Goal: Task Accomplishment & Management: Complete application form

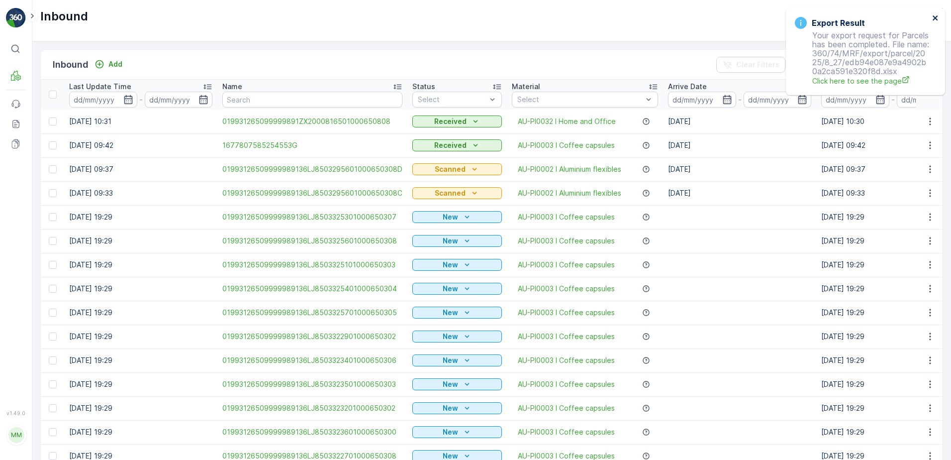
click at [934, 19] on icon "close" at bounding box center [935, 17] width 5 height 5
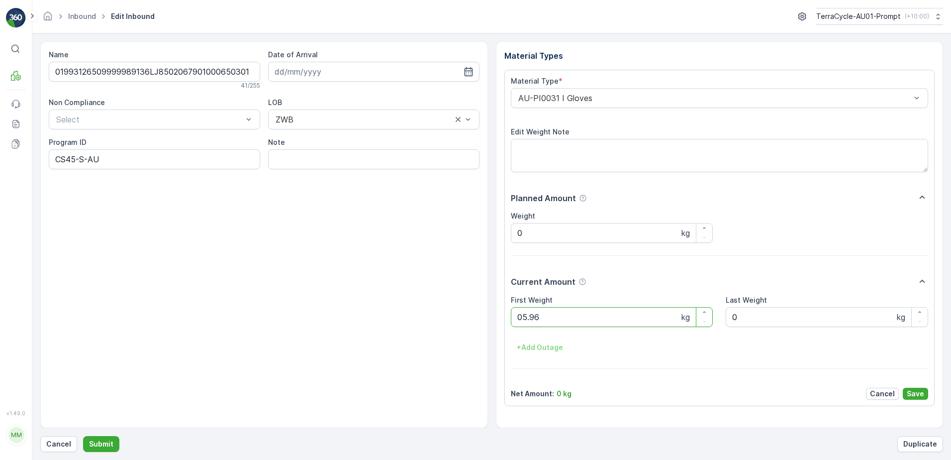
click at [83, 436] on button "Submit" at bounding box center [101, 444] width 36 height 16
click at [75, 160] on ID "CS45-M" at bounding box center [154, 159] width 211 height 20
type ID "CS178-M"
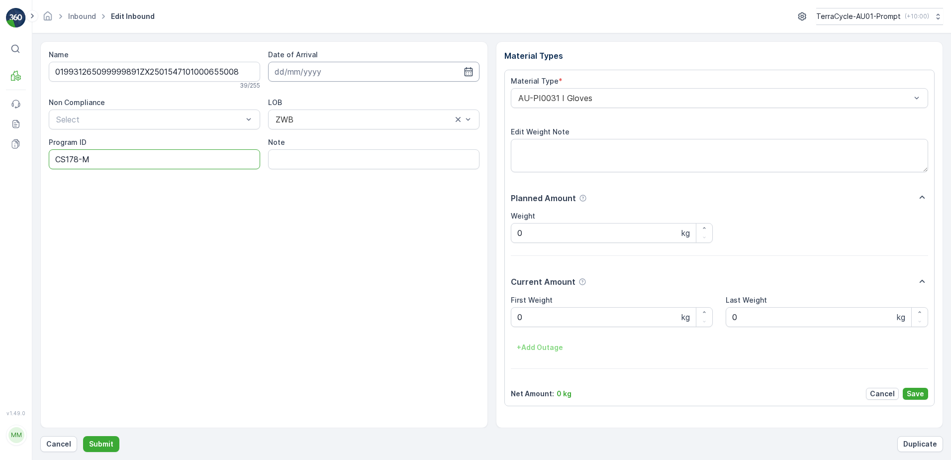
click at [357, 73] on input at bounding box center [373, 72] width 211 height 20
click at [341, 213] on tr "24 25 26 27 28 29 30" at bounding box center [338, 214] width 125 height 20
click at [339, 213] on div "27" at bounding box center [339, 214] width 16 height 16
type input "[DATE]"
click at [513, 96] on div "AU-PI0031 I Gloves" at bounding box center [720, 98] width 418 height 20
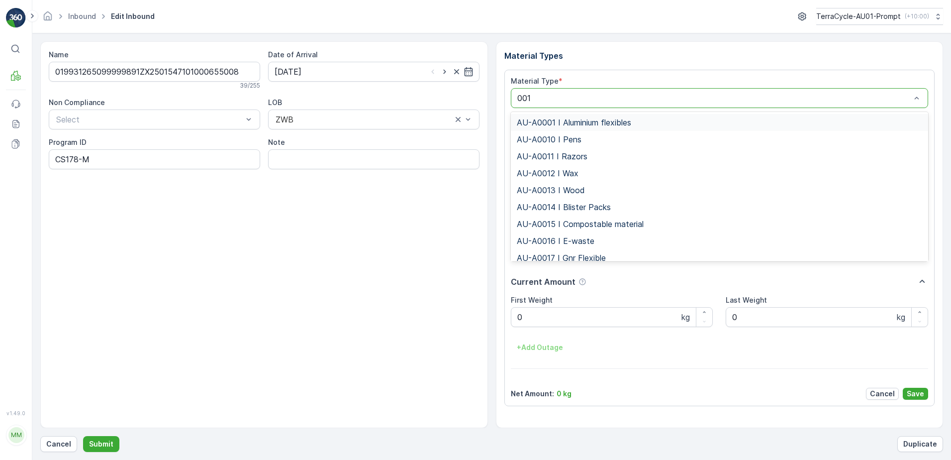
type input "0015"
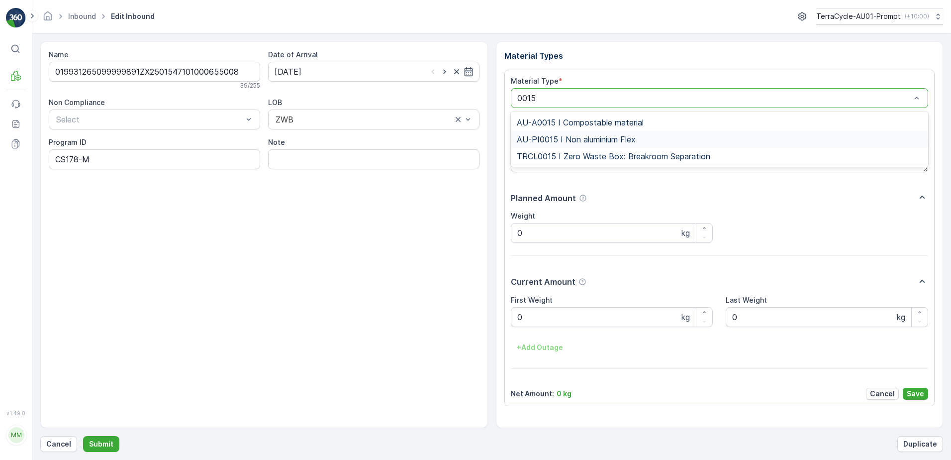
click at [627, 138] on span "AU-PI0015 I Non aluminium Flex" at bounding box center [576, 139] width 119 height 9
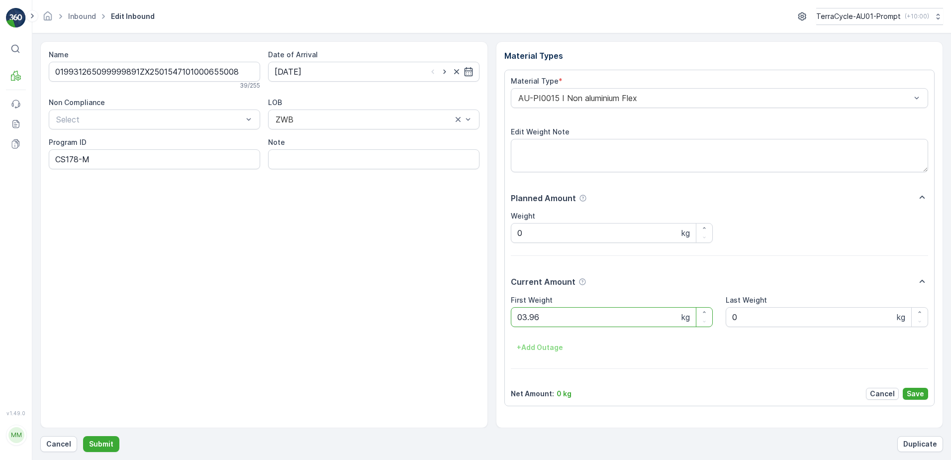
click at [83, 436] on button "Submit" at bounding box center [101, 444] width 36 height 16
click at [78, 159] on ID "CS178-M-AU" at bounding box center [154, 159] width 211 height 20
type ID "CS33-M-AU"
click at [514, 100] on div "AU-PI0015 I Non aluminium Flex" at bounding box center [720, 98] width 418 height 20
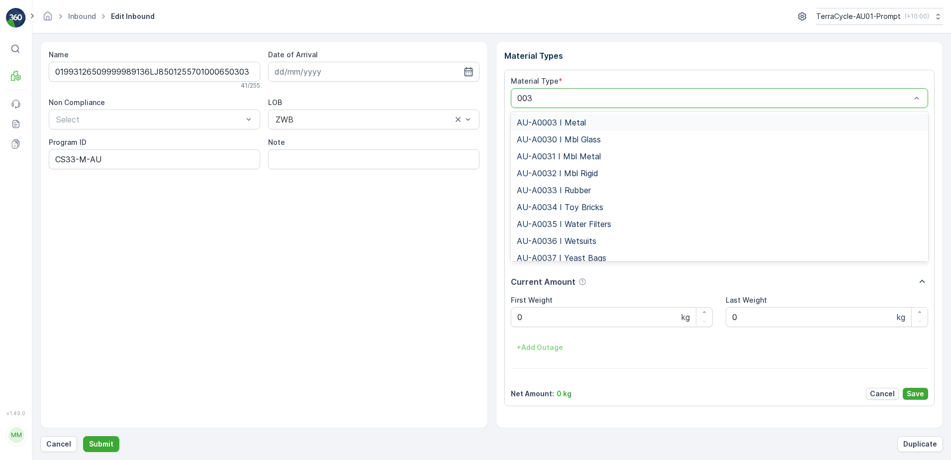
type input "0036"
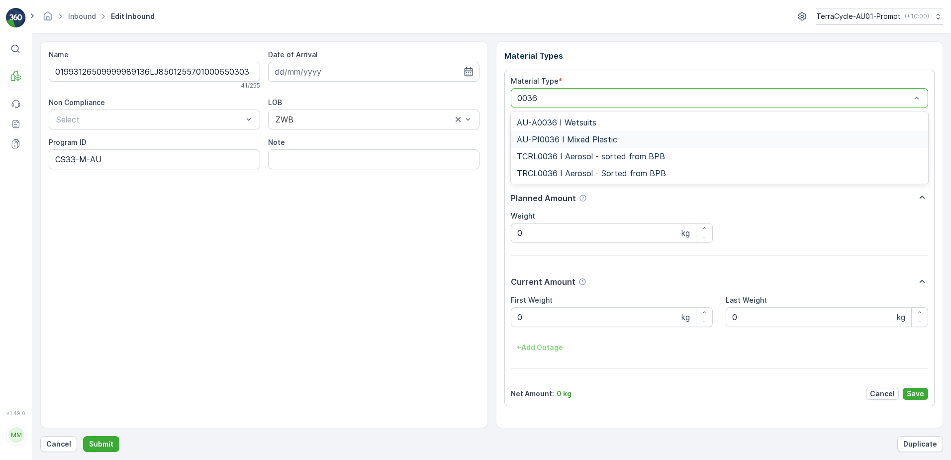
click at [567, 139] on span "AU-PI0036 I Mixed Plastic" at bounding box center [567, 139] width 101 height 9
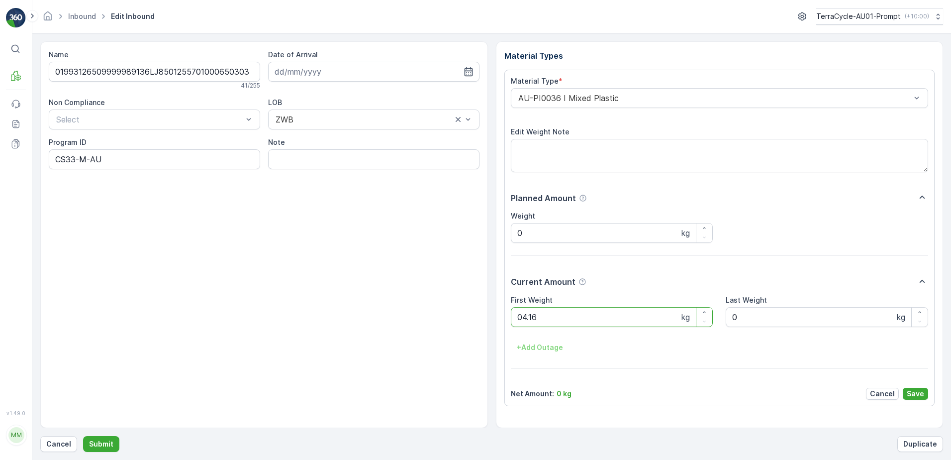
click at [83, 436] on button "Submit" at bounding box center [101, 444] width 36 height 16
click at [79, 160] on ID "CS178-M-AU" at bounding box center [154, 159] width 211 height 20
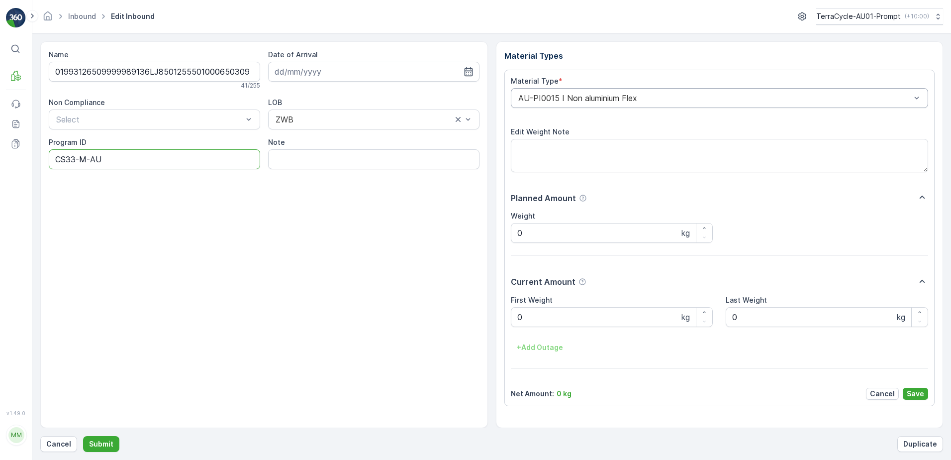
type ID "CS33-M-AU"
click at [516, 99] on div "AU-PI0015 I Non aluminium Flex" at bounding box center [720, 98] width 418 height 20
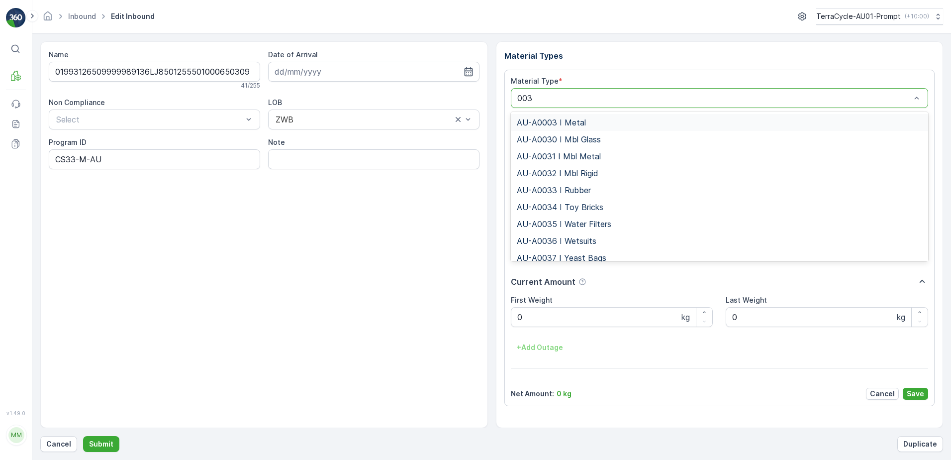
type input "0036"
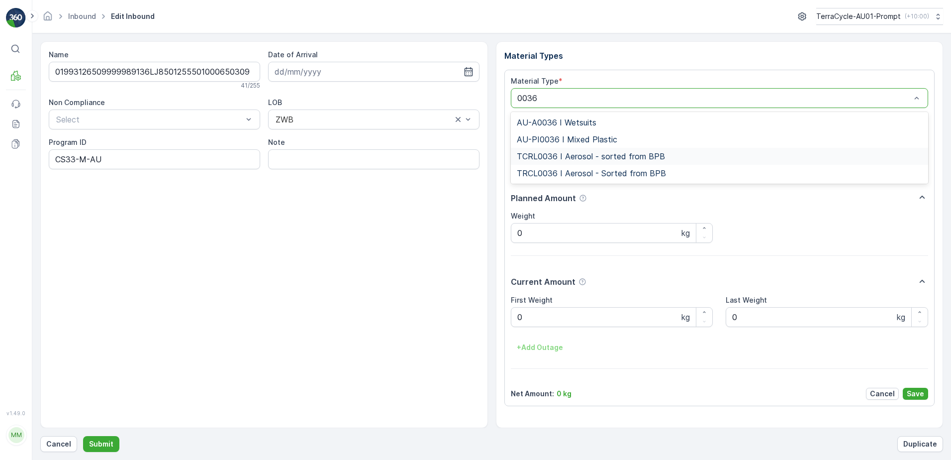
drag, startPoint x: 596, startPoint y: 149, endPoint x: 594, endPoint y: 144, distance: 5.4
click at [596, 148] on div "TCRL0036 I Aerosol - sorted from BPB" at bounding box center [720, 156] width 418 height 17
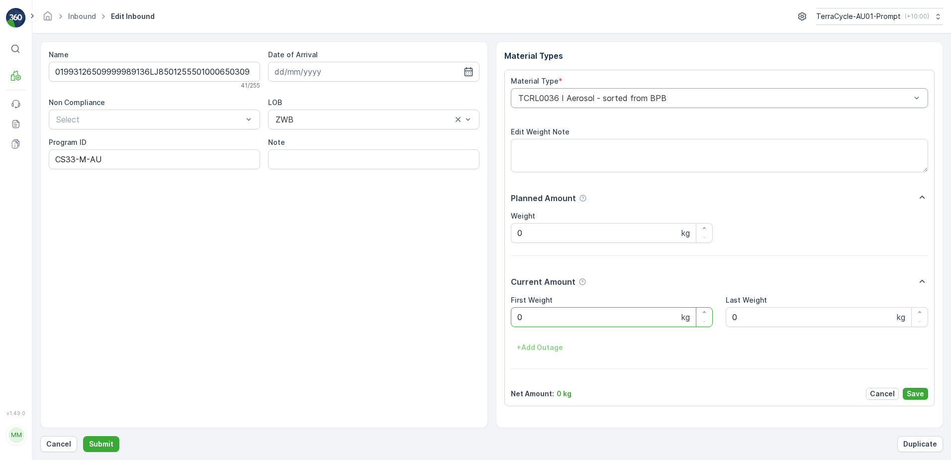
click at [534, 98] on div at bounding box center [714, 98] width 395 height 9
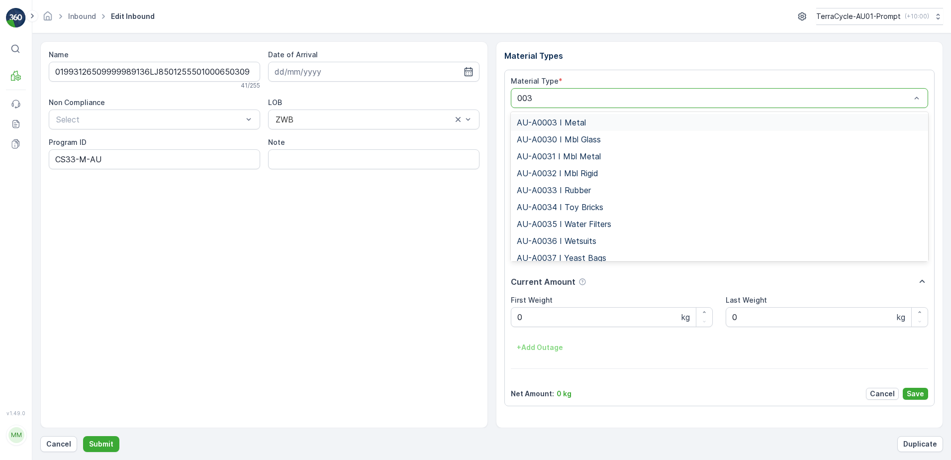
type input "0036"
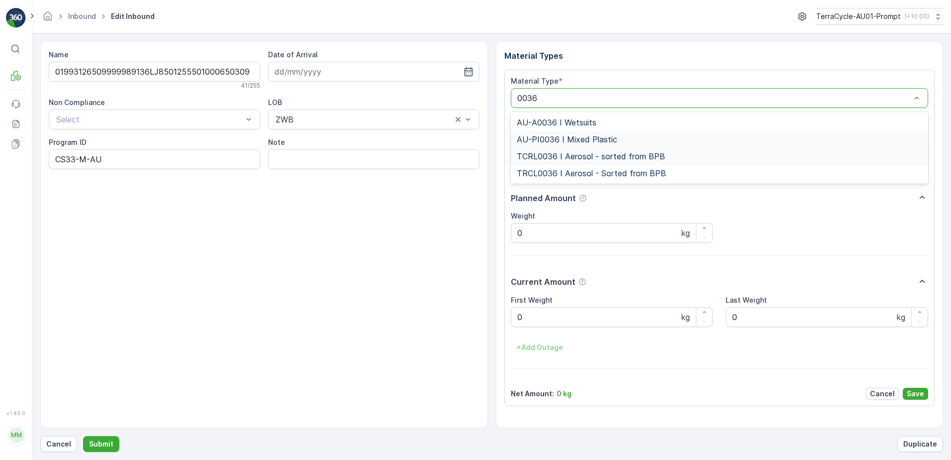
click at [570, 135] on span "AU-PI0036 I Mixed Plastic" at bounding box center [567, 139] width 101 height 9
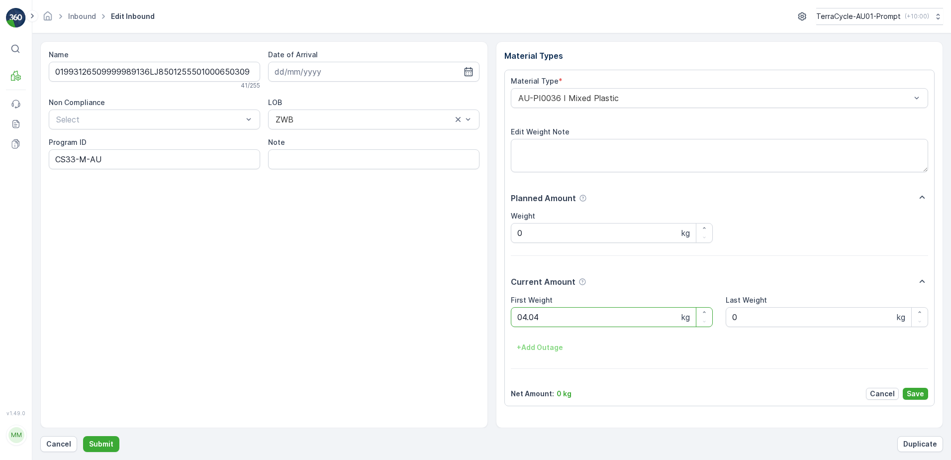
click at [83, 436] on button "Submit" at bounding box center [101, 444] width 36 height 16
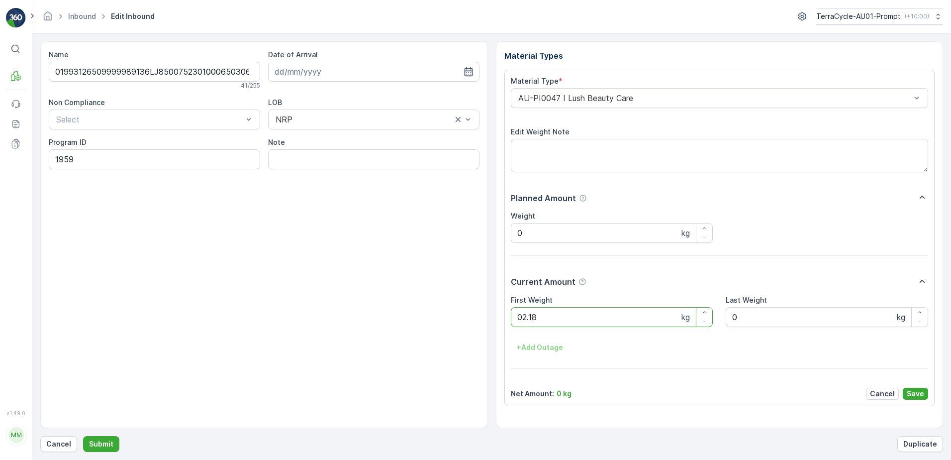
click at [83, 436] on button "Submit" at bounding box center [101, 444] width 36 height 16
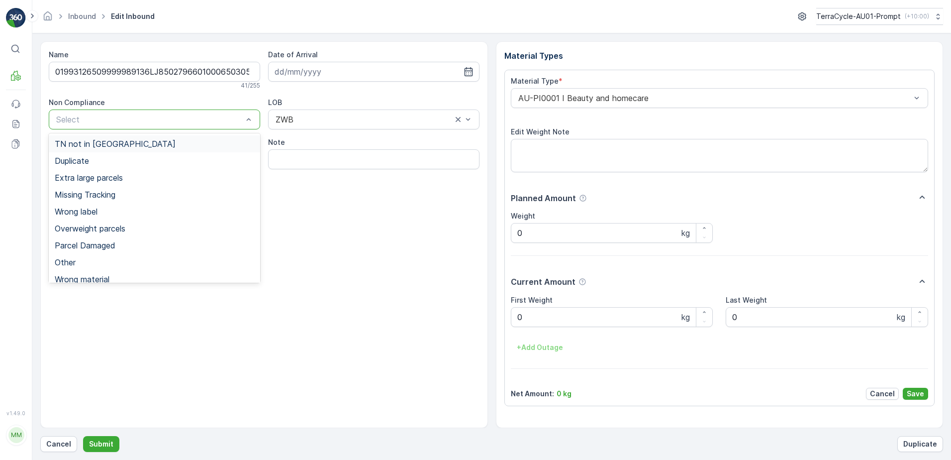
click at [137, 123] on div at bounding box center [149, 119] width 189 height 9
click at [89, 232] on span "Overweight parcels" at bounding box center [90, 228] width 71 height 9
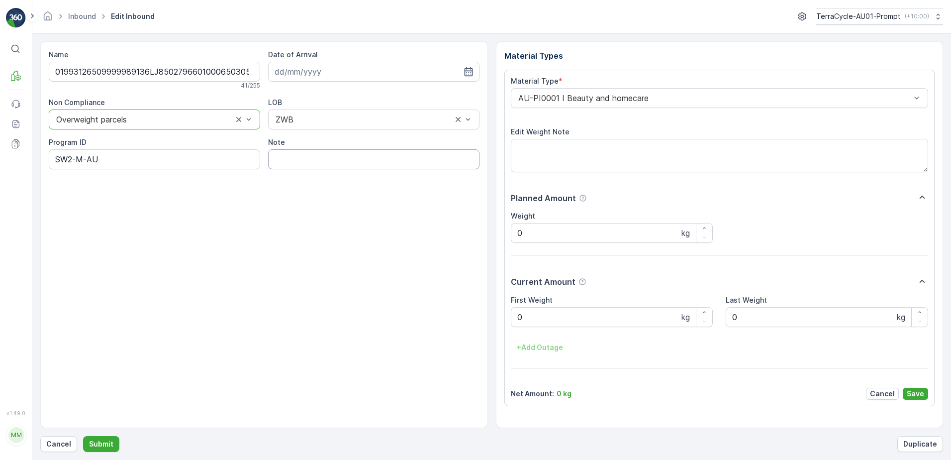
click at [292, 165] on input "Note" at bounding box center [373, 159] width 211 height 20
type input "BOX TOO HEAVY !!"
click at [533, 319] on Weight "0" at bounding box center [612, 317] width 203 height 20
click at [83, 436] on button "Submit" at bounding box center [101, 444] width 36 height 16
